Goal: Task Accomplishment & Management: Use online tool/utility

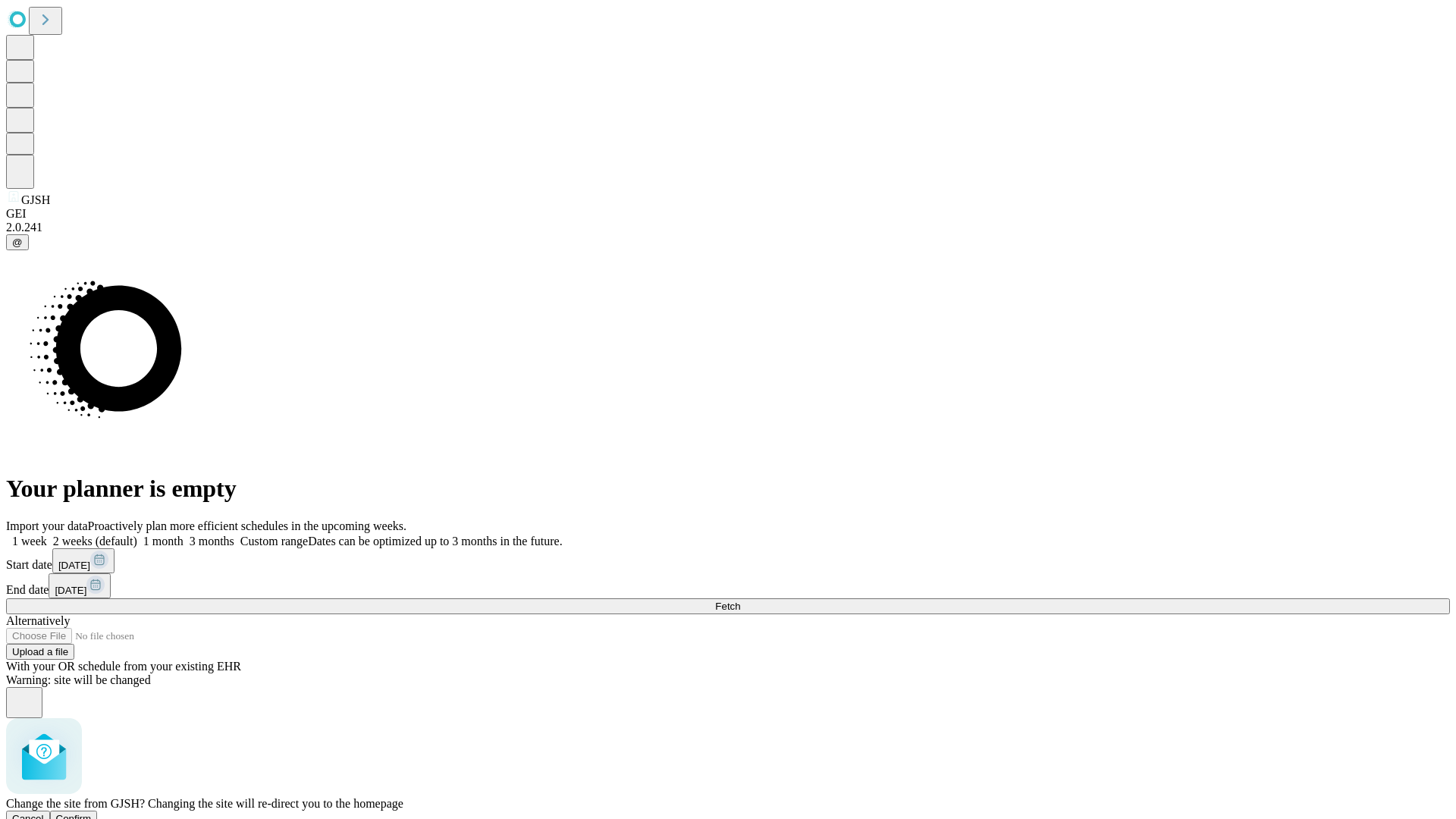
click at [91, 813] on span "Confirm" at bounding box center [74, 819] width 36 height 11
click at [184, 535] on label "1 month" at bounding box center [160, 542] width 46 height 13
click at [740, 601] on span "Fetch" at bounding box center [727, 607] width 25 height 11
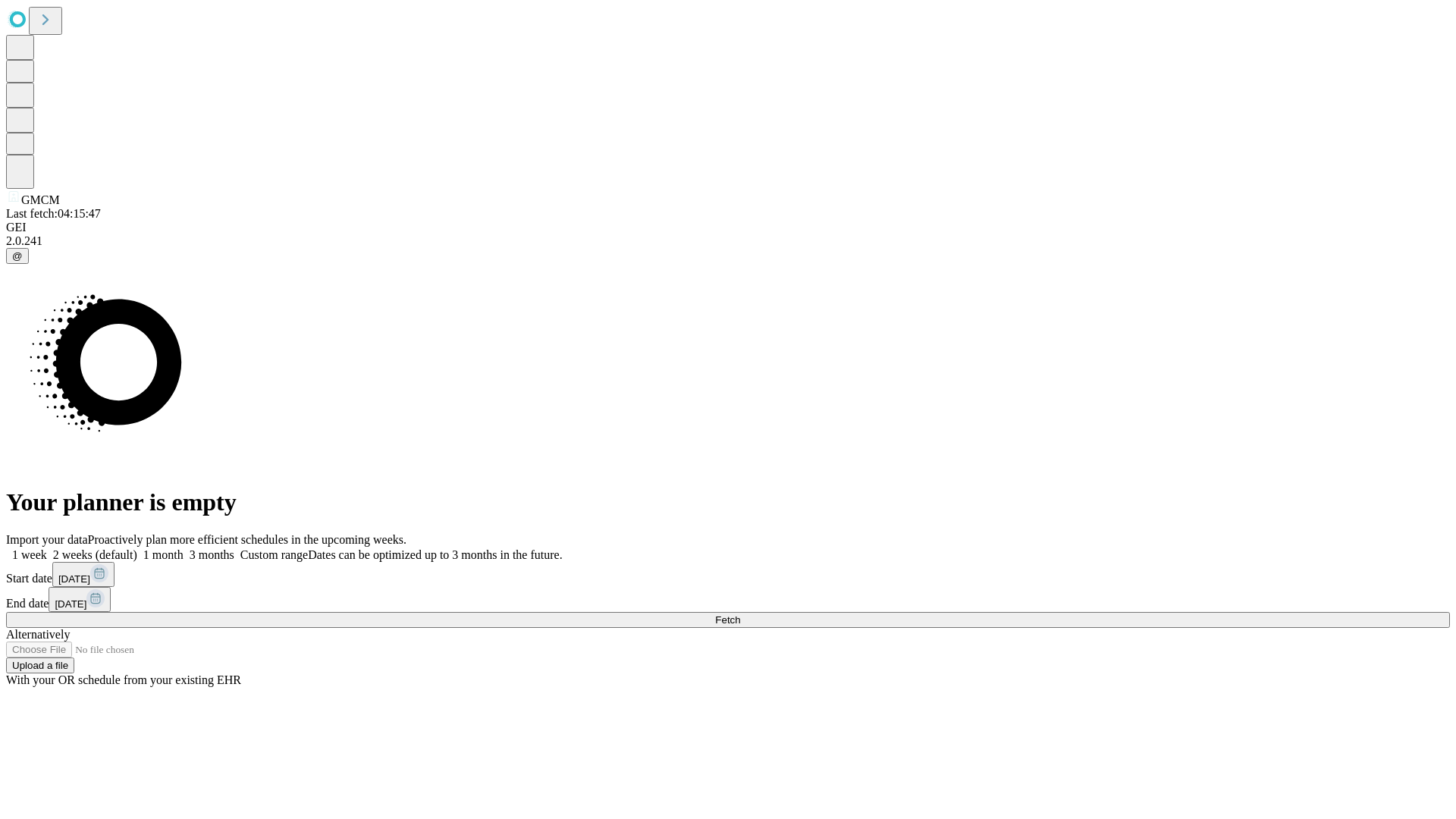
click at [184, 548] on label "1 month" at bounding box center [160, 555] width 46 height 13
click at [740, 614] on span "Fetch" at bounding box center [727, 620] width 25 height 11
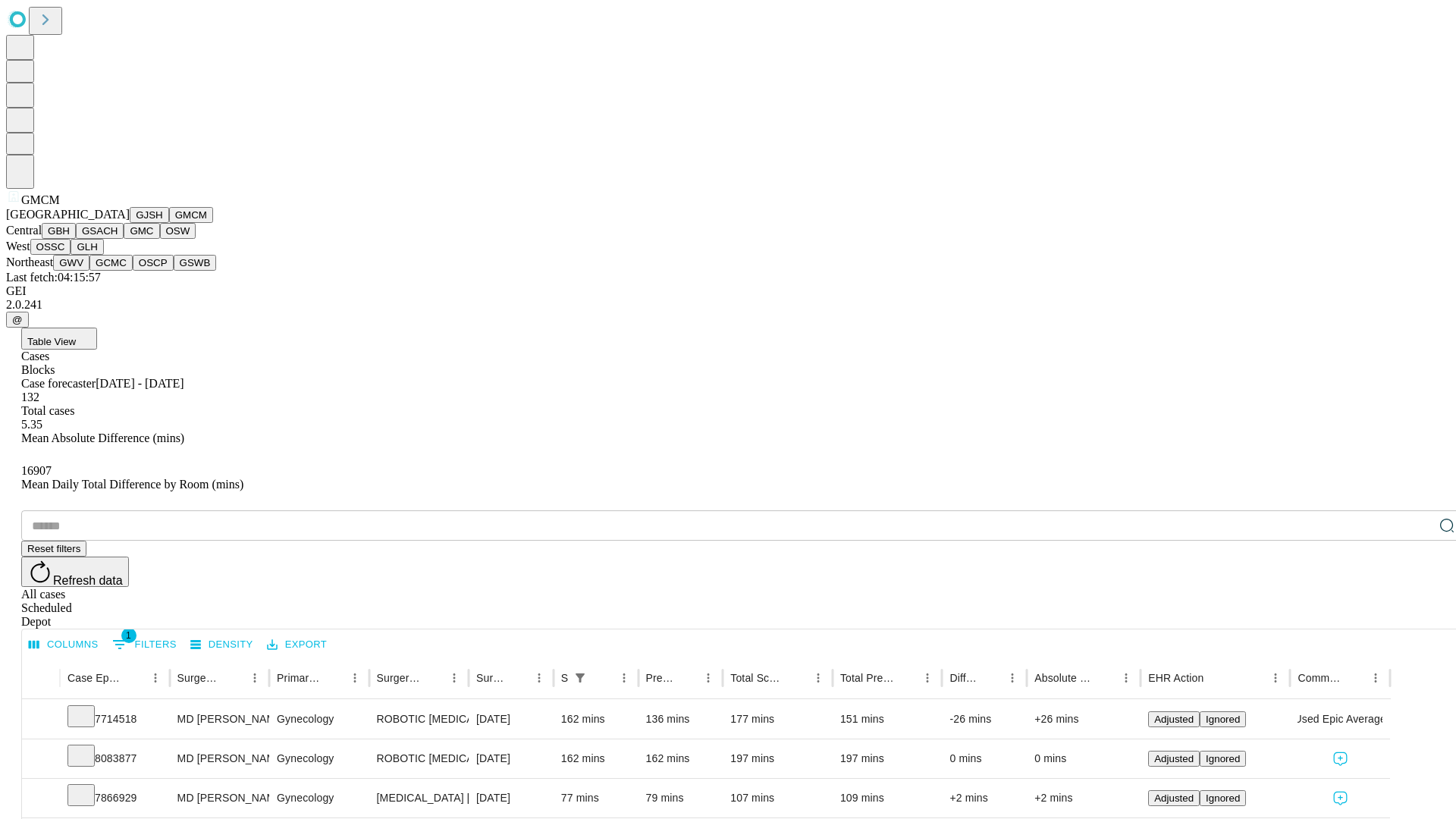
click at [75, 239] on button "GBH" at bounding box center [58, 230] width 34 height 16
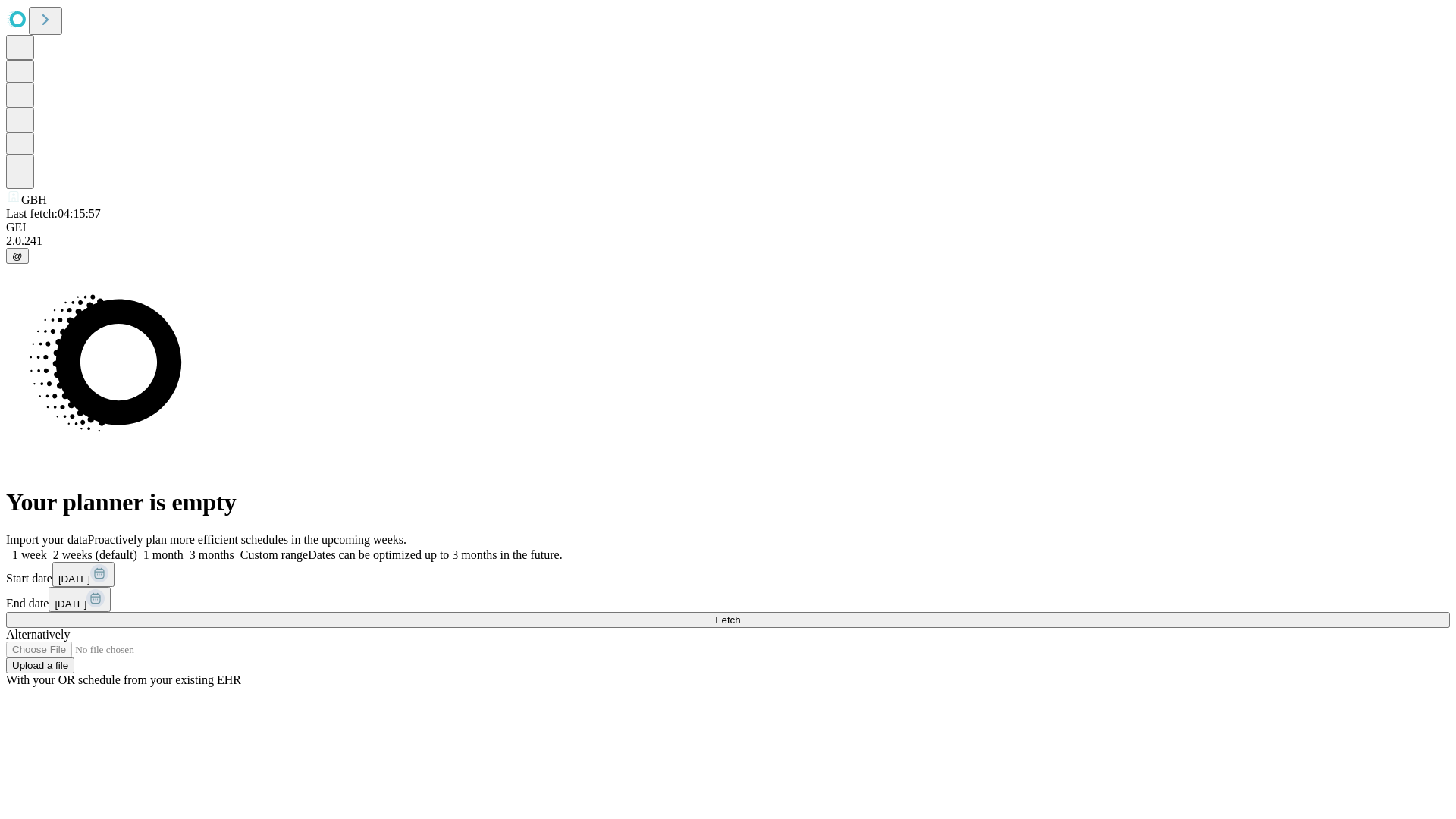
click at [184, 548] on label "1 month" at bounding box center [160, 555] width 46 height 13
click at [740, 614] on span "Fetch" at bounding box center [727, 620] width 25 height 11
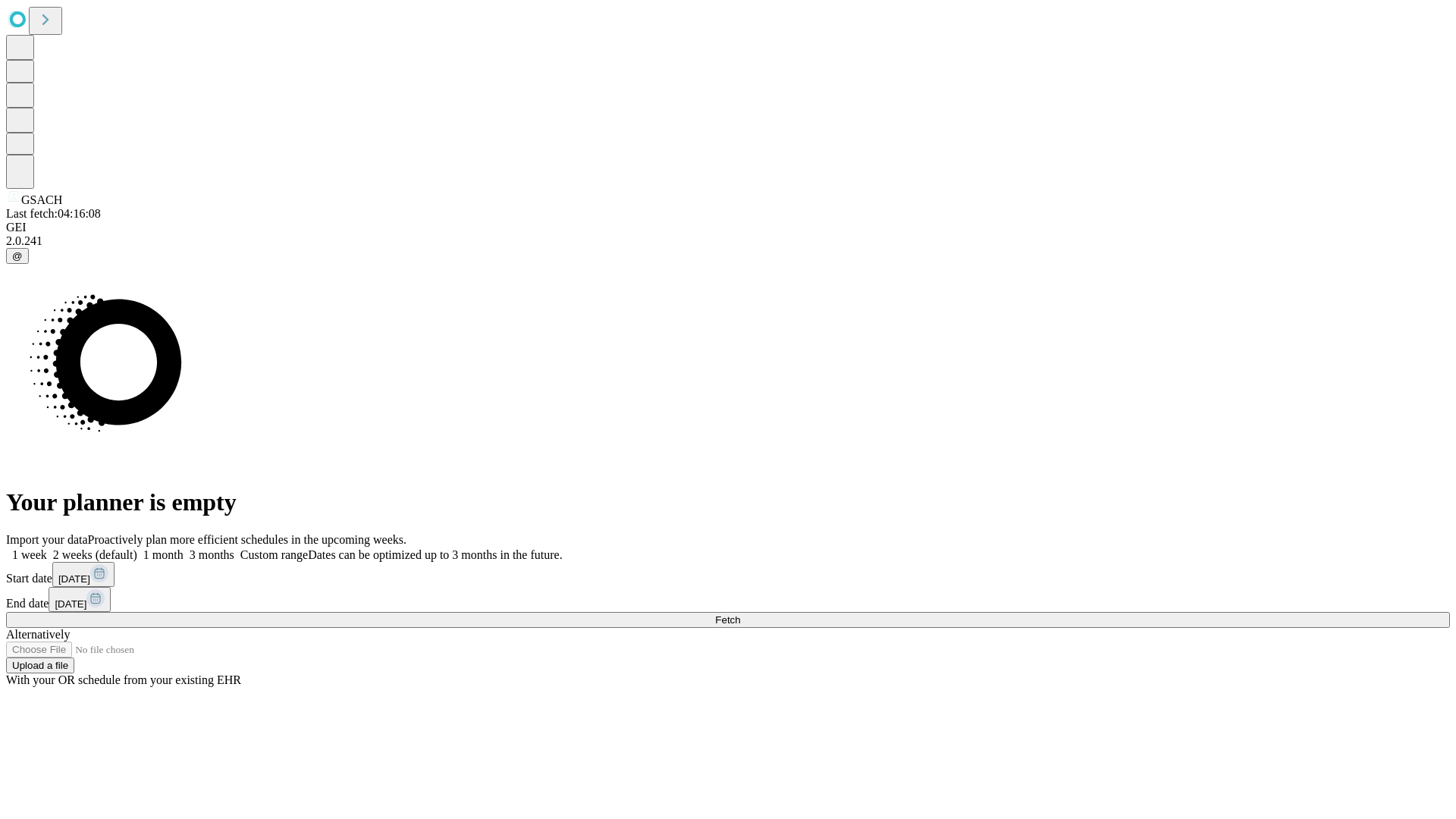
click at [740, 614] on span "Fetch" at bounding box center [727, 620] width 25 height 11
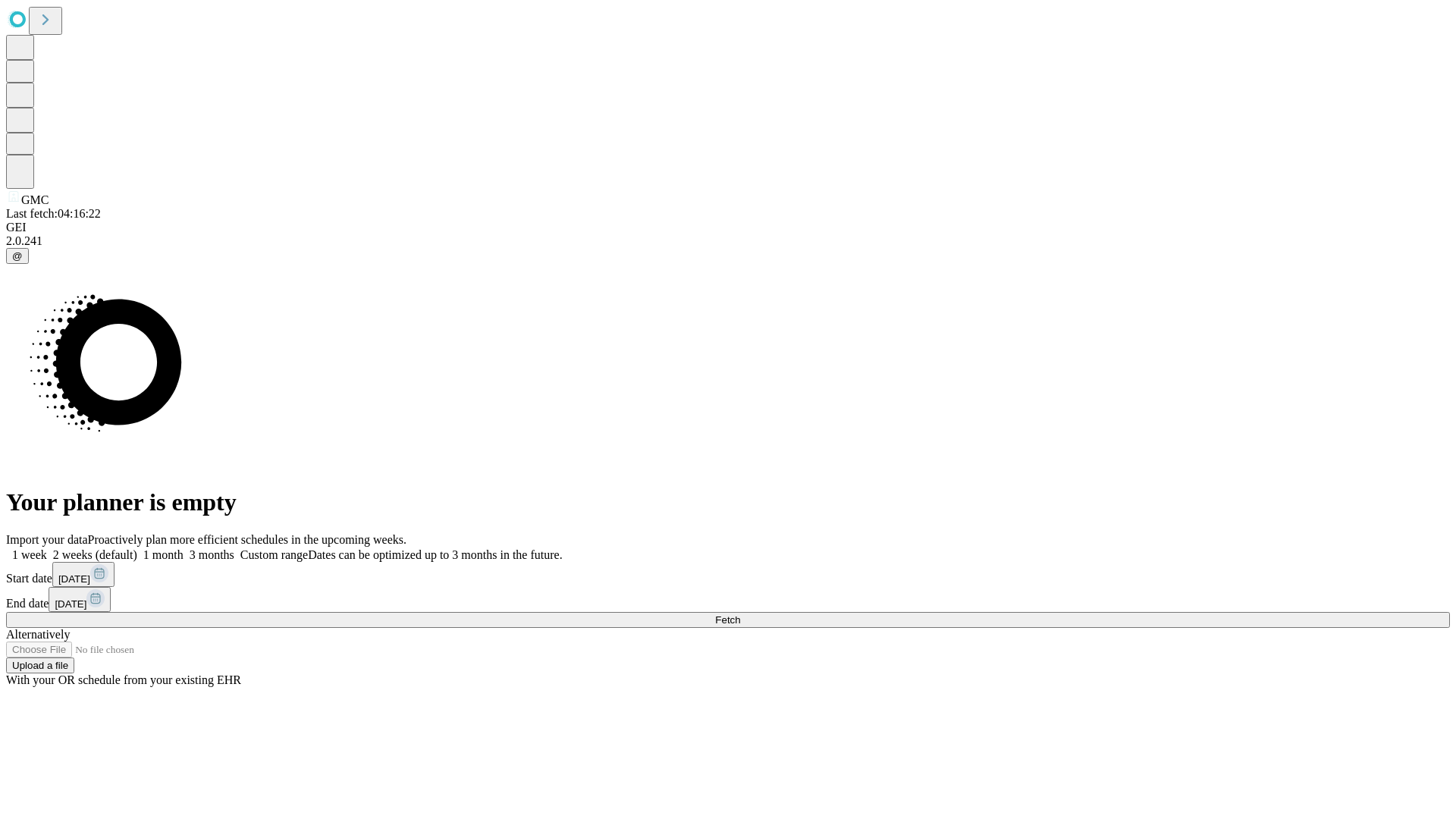
click at [184, 548] on label "1 month" at bounding box center [160, 555] width 46 height 13
click at [740, 614] on span "Fetch" at bounding box center [727, 620] width 25 height 11
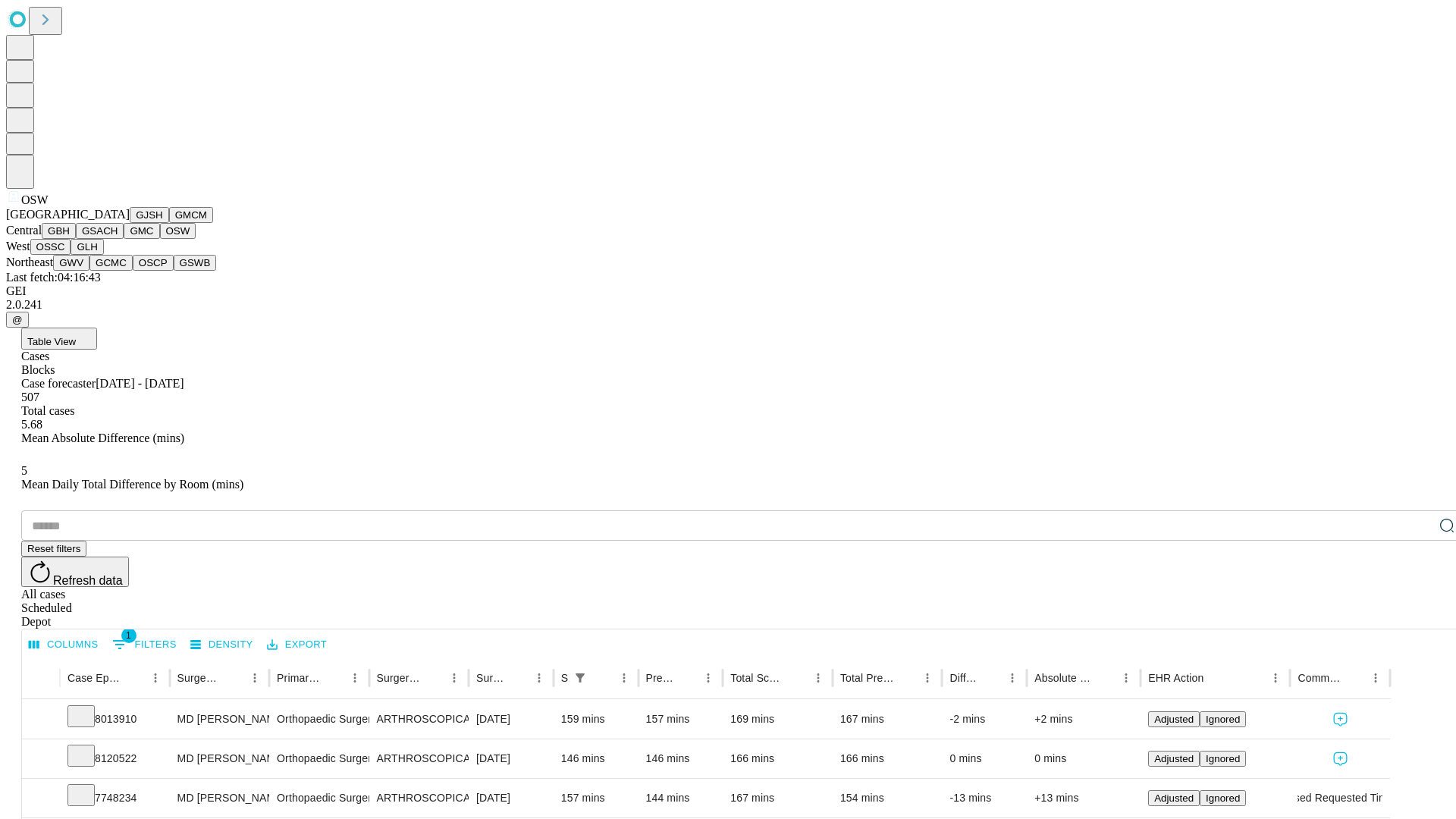
click at [72, 255] on button "OSSC" at bounding box center [50, 246] width 41 height 16
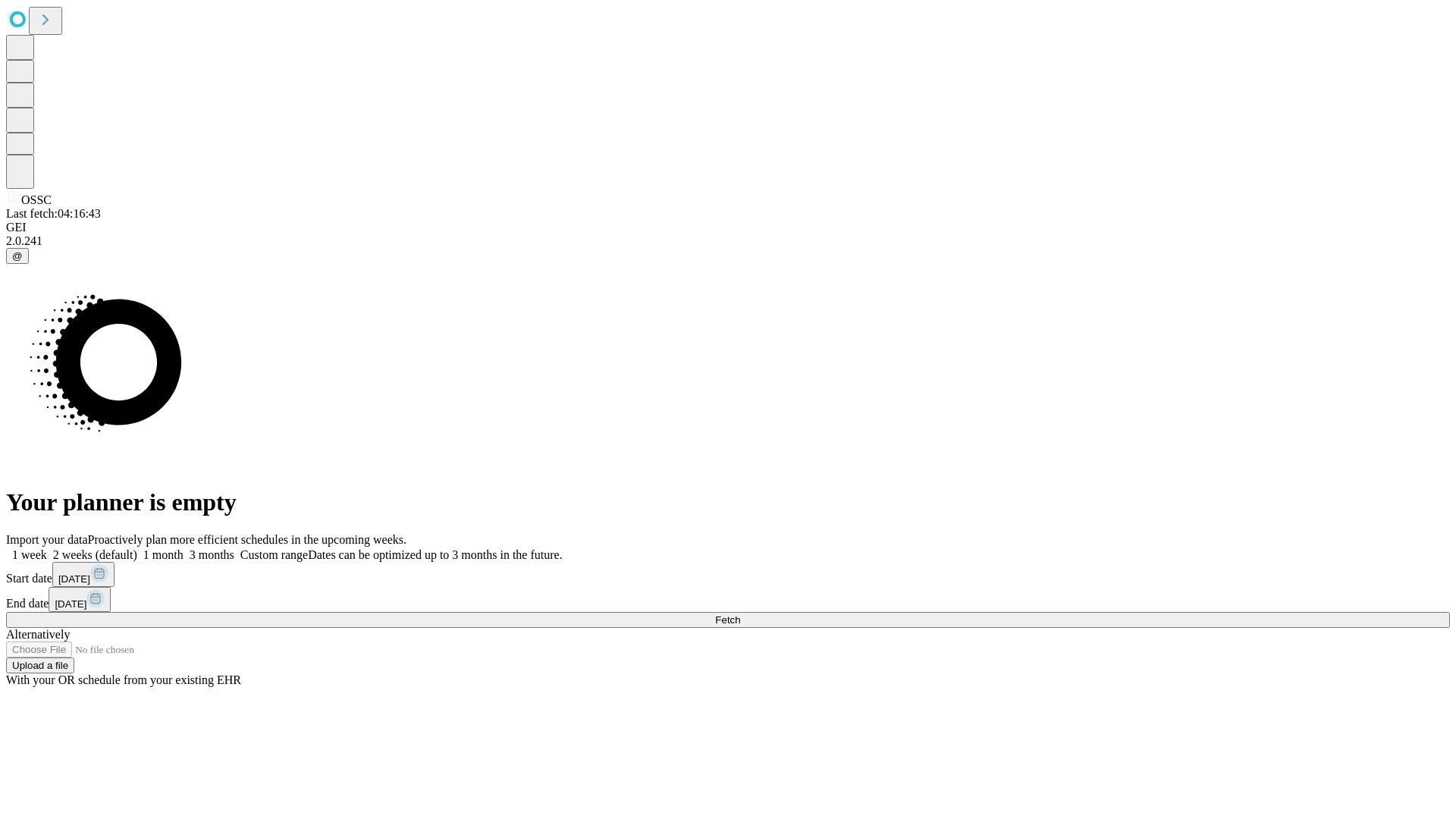
click at [184, 548] on label "1 month" at bounding box center [160, 555] width 46 height 13
click at [740, 614] on span "Fetch" at bounding box center [727, 620] width 25 height 11
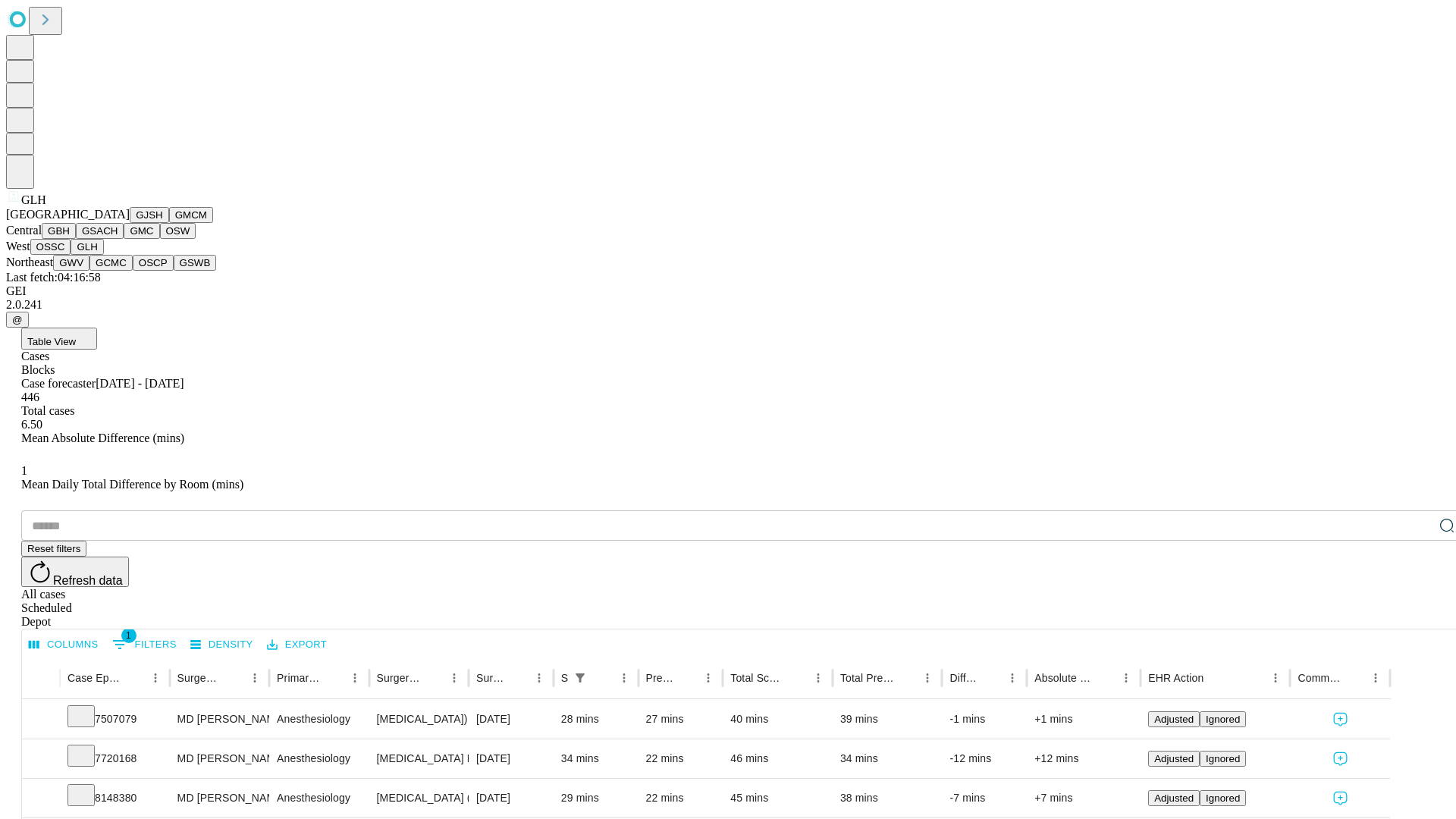
click at [90, 271] on button "GWV" at bounding box center [71, 262] width 37 height 16
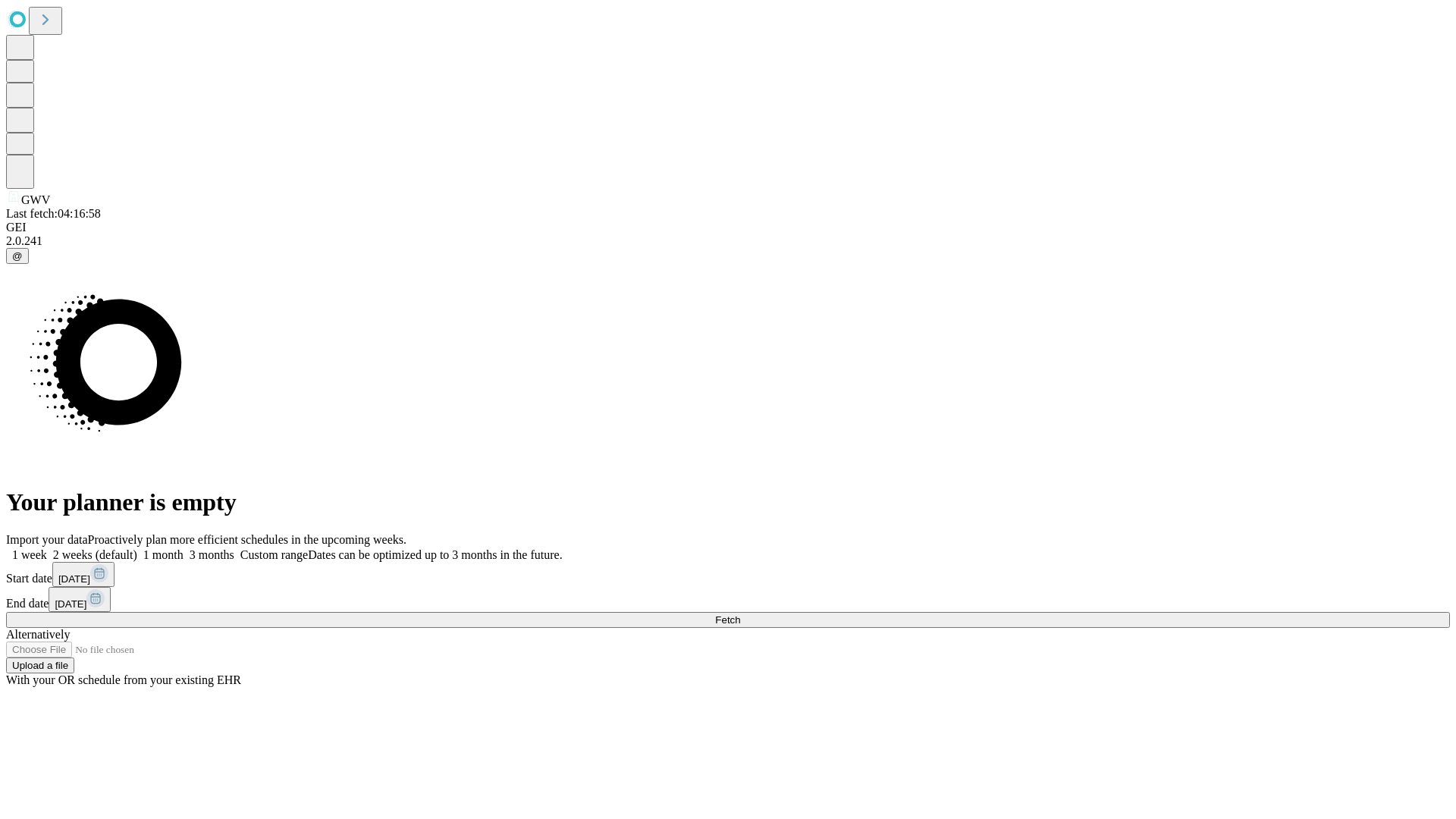
click at [740, 614] on span "Fetch" at bounding box center [727, 620] width 25 height 11
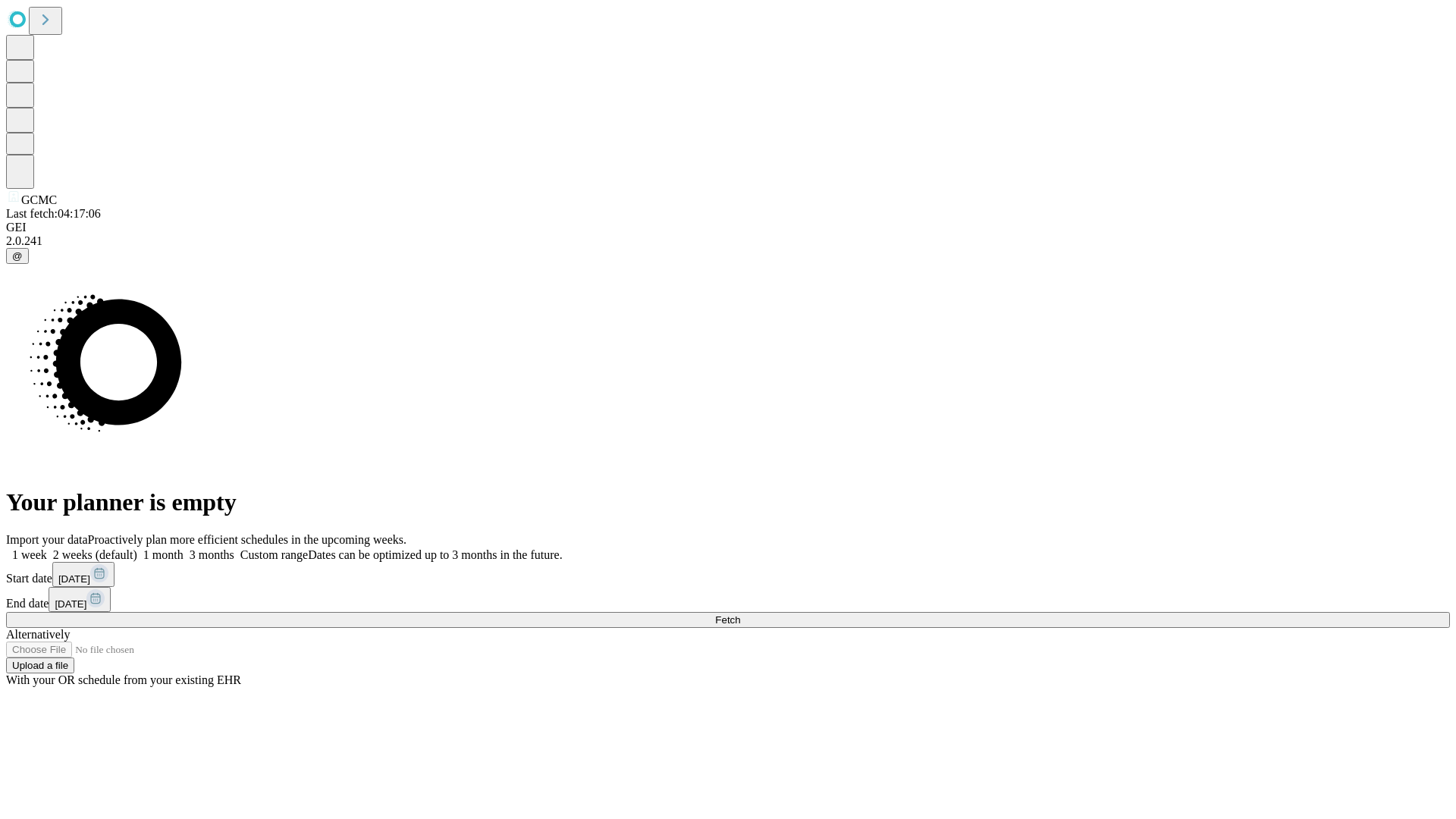
click at [740, 614] on span "Fetch" at bounding box center [727, 620] width 25 height 11
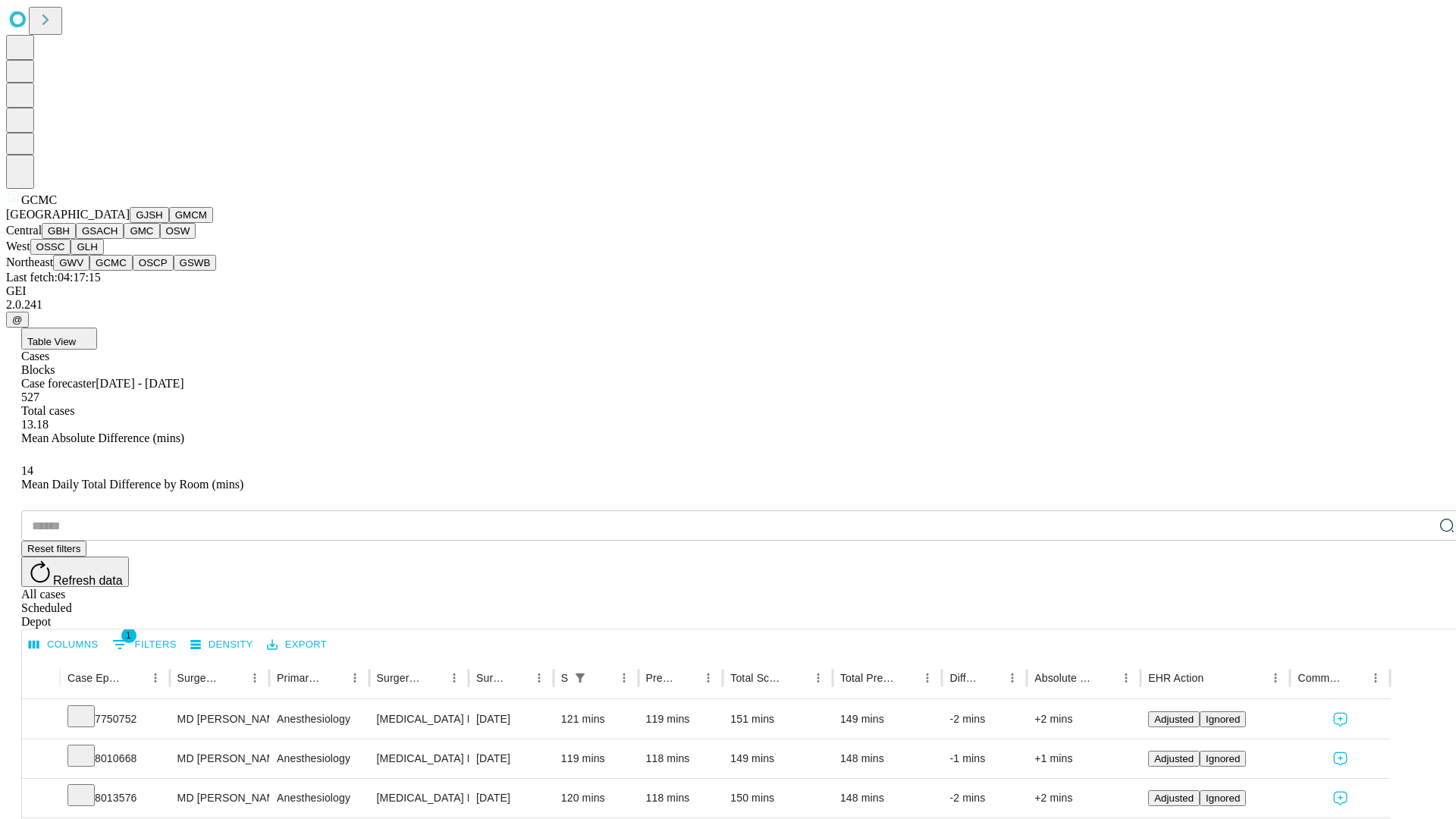
click at [133, 271] on button "OSCP" at bounding box center [153, 262] width 41 height 16
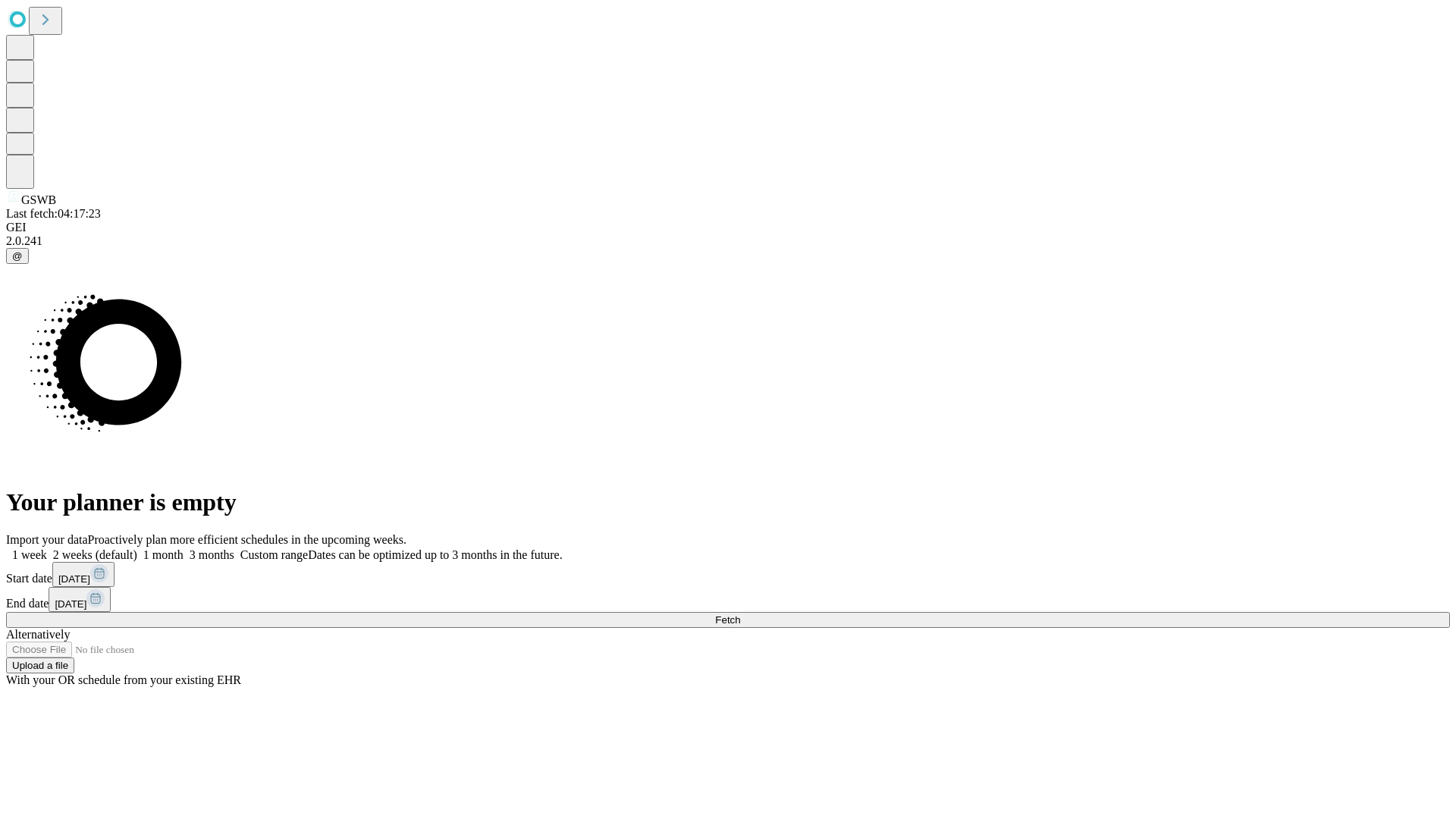
click at [184, 548] on label "1 month" at bounding box center [160, 555] width 46 height 13
click at [740, 614] on span "Fetch" at bounding box center [727, 620] width 25 height 11
